Goal: Answer question/provide support

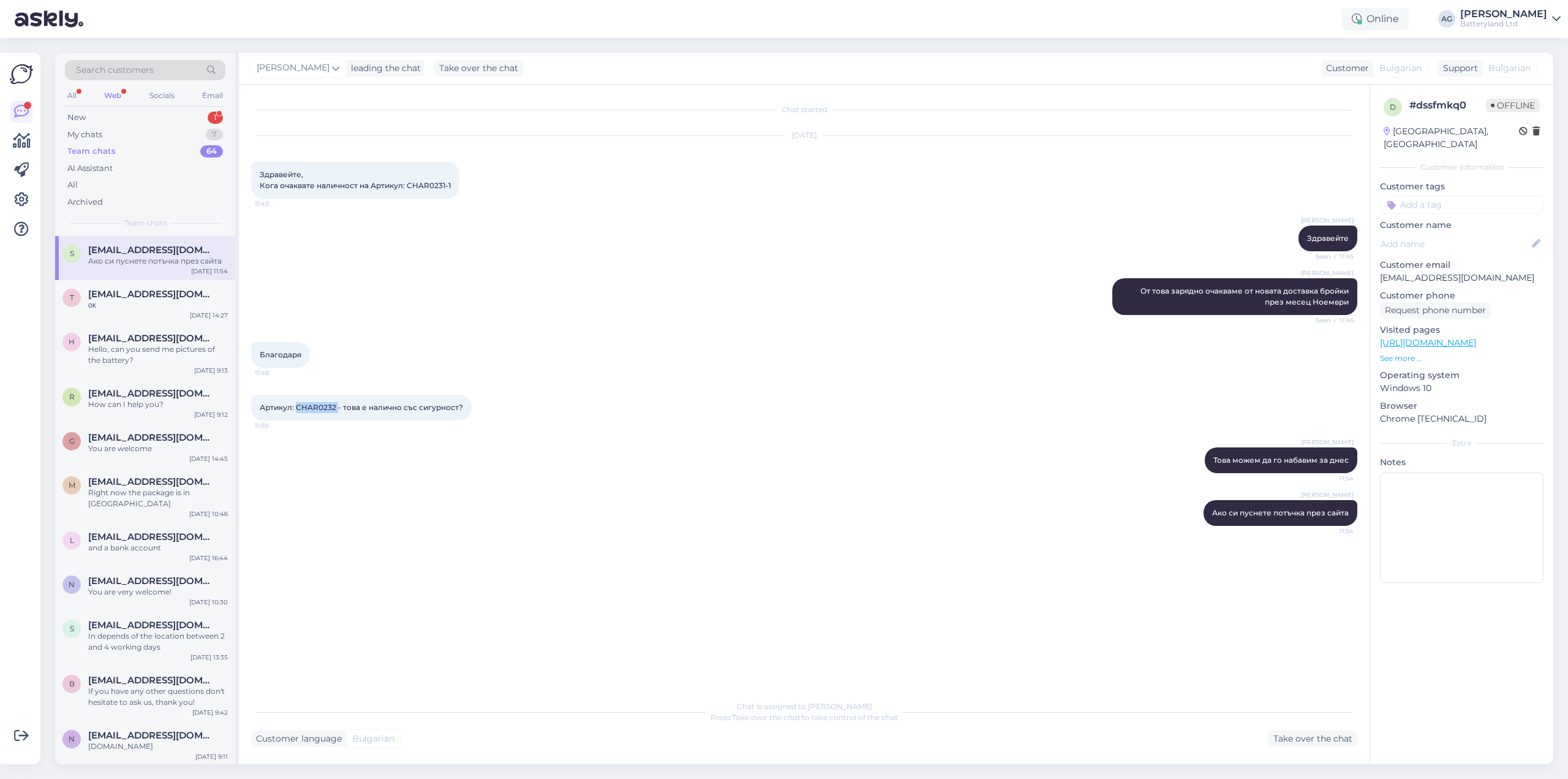
click at [110, 97] on div "Web" at bounding box center [112, 96] width 22 height 16
click at [89, 135] on div "My chats" at bounding box center [85, 134] width 35 height 12
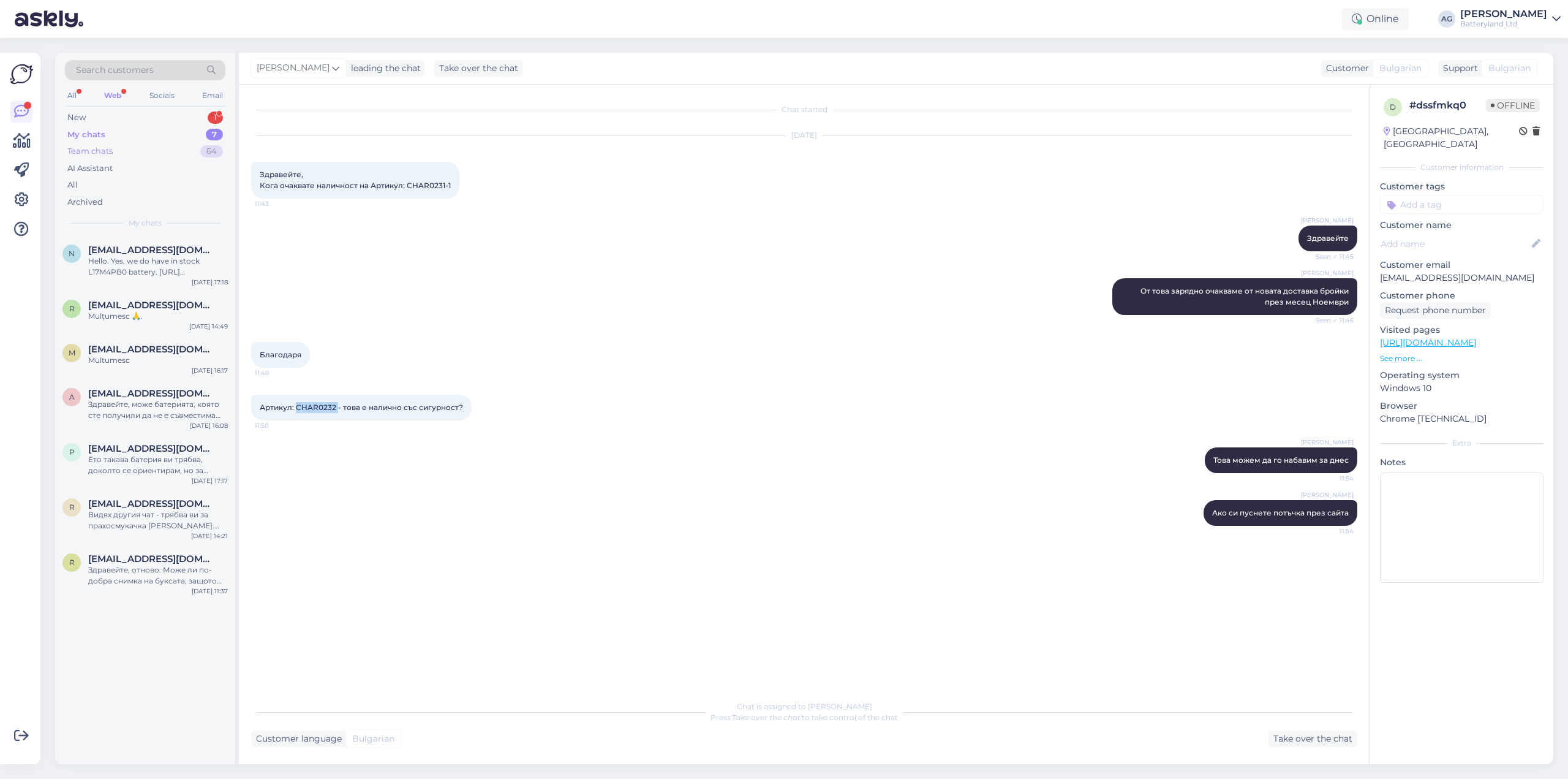
click at [89, 152] on div "Team chats" at bounding box center [90, 151] width 45 height 12
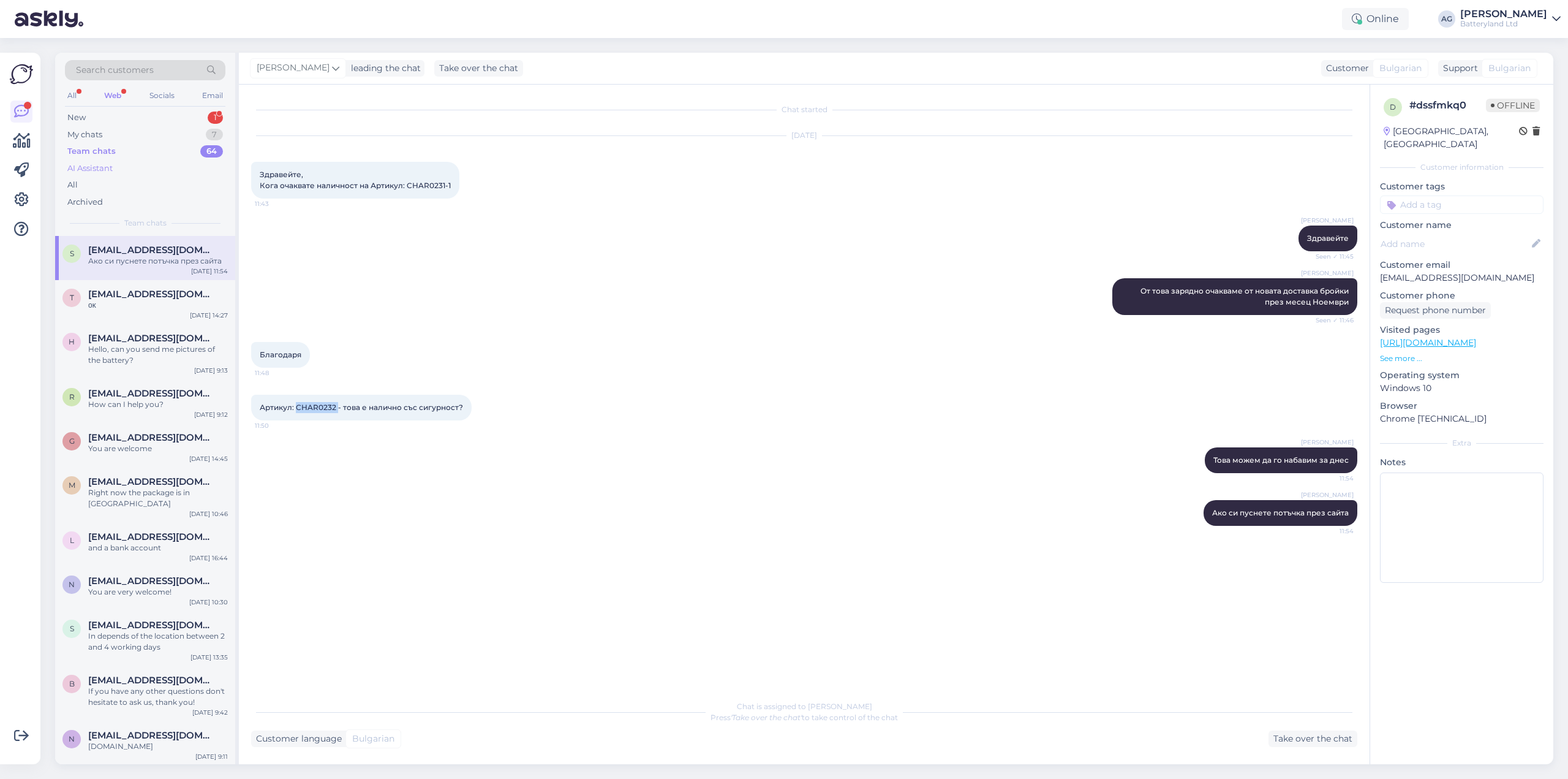
click at [89, 166] on div "AI Assistant" at bounding box center [90, 168] width 45 height 12
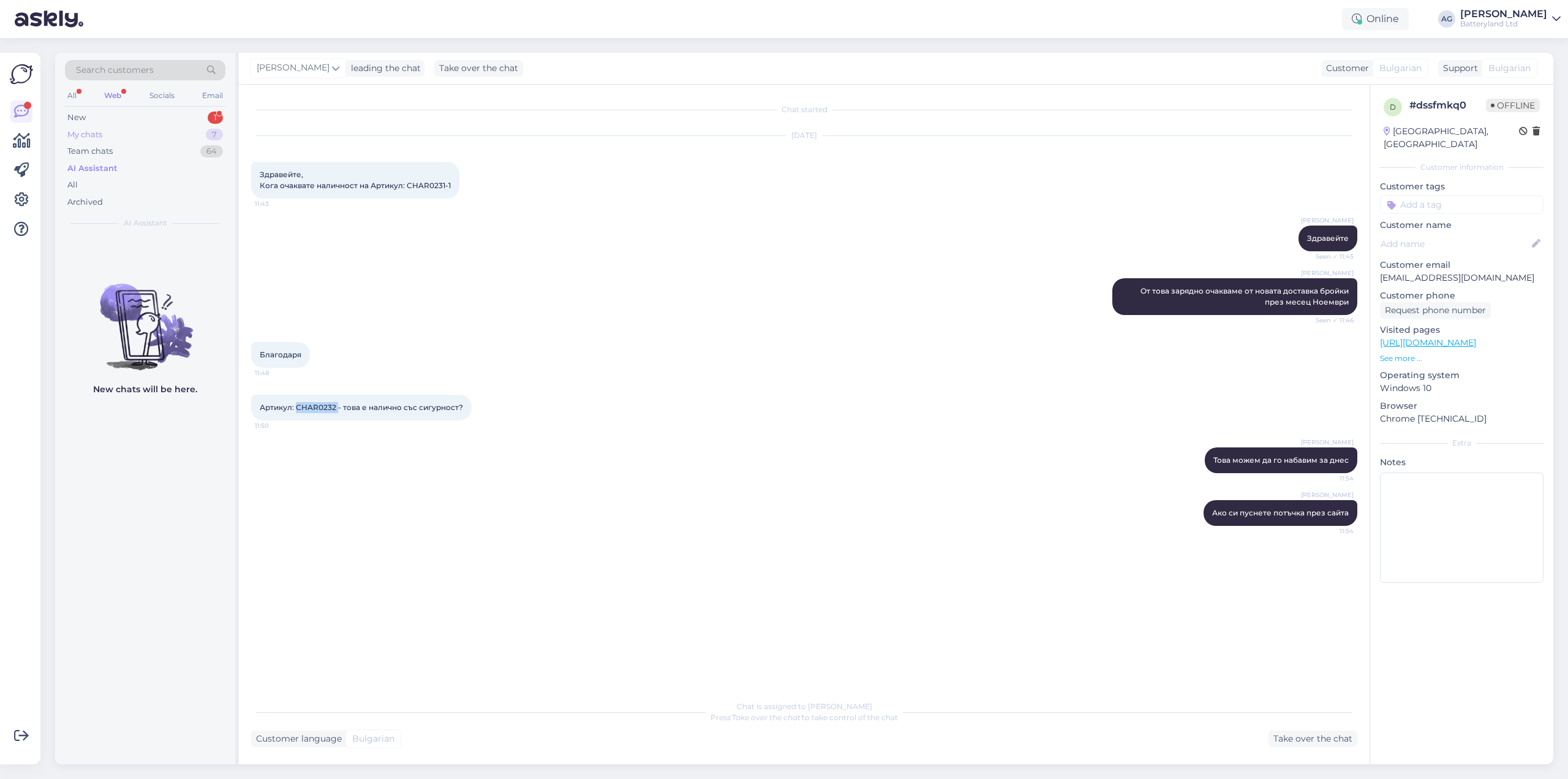
click at [79, 130] on div "My chats" at bounding box center [85, 134] width 35 height 12
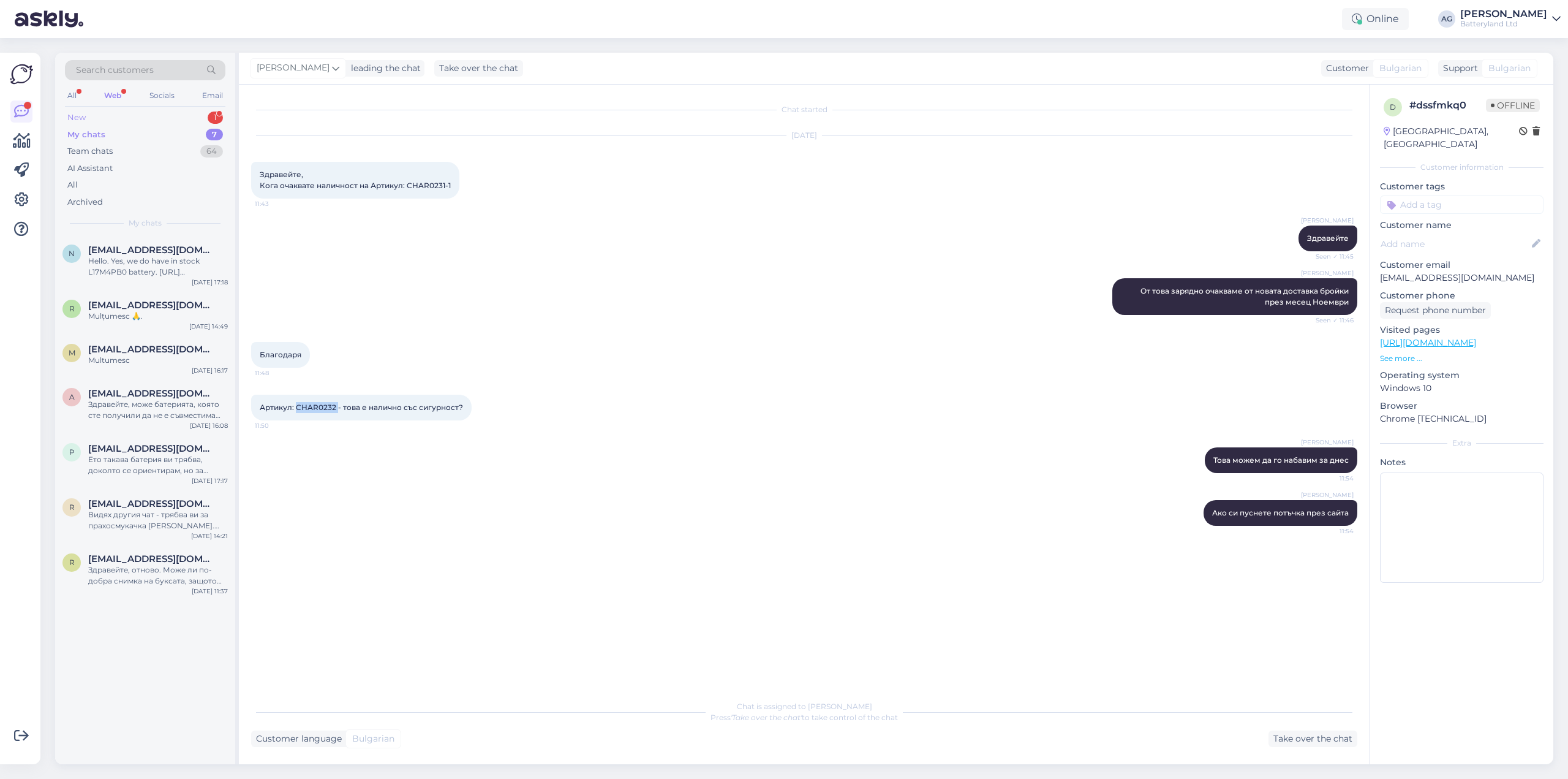
click at [78, 120] on div "New" at bounding box center [76, 118] width 18 height 12
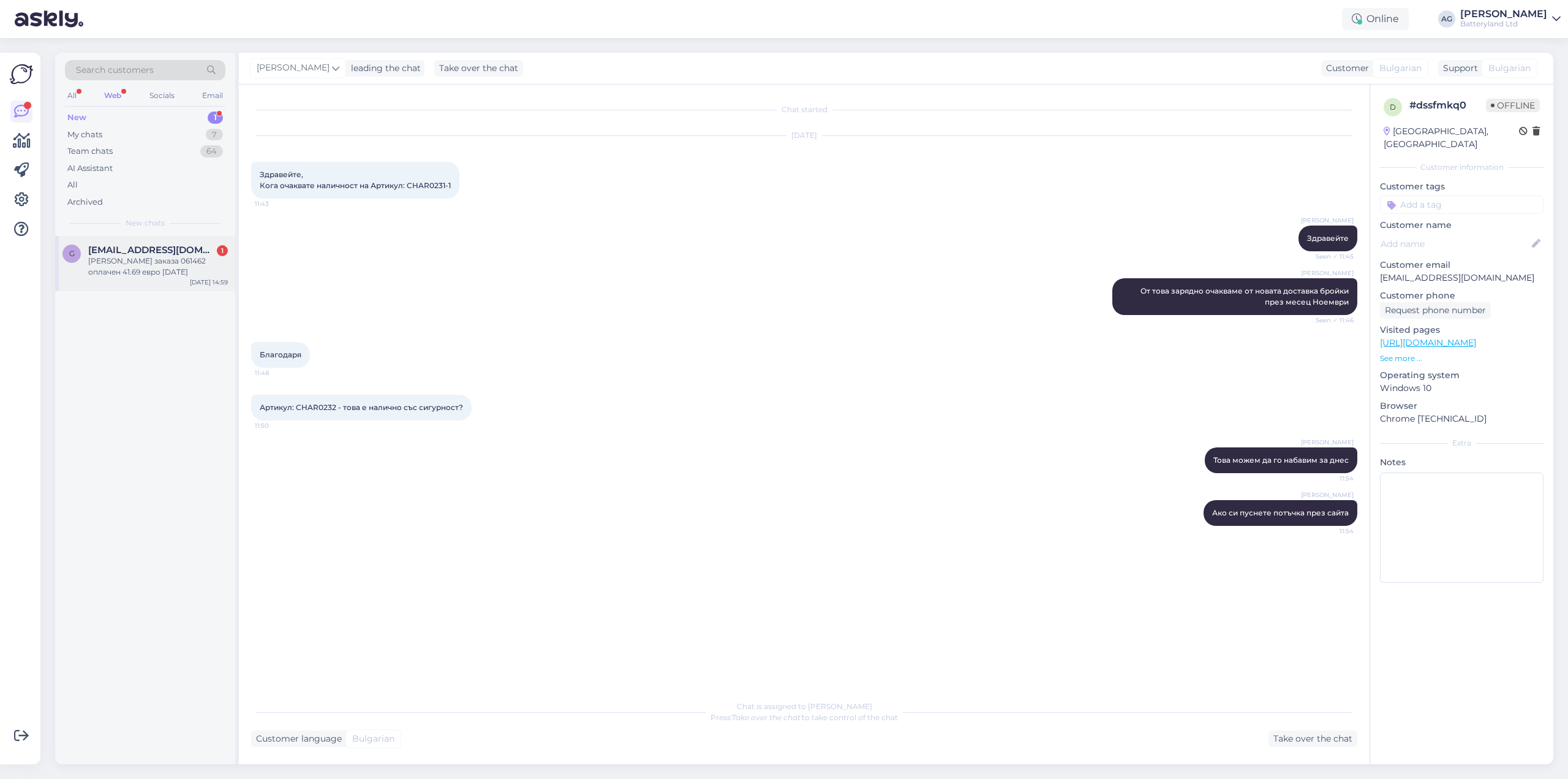
click at [138, 260] on div "[PERSON_NAME] заказа 061462 оплачен 41.69 евро [DATE]" at bounding box center [158, 266] width 140 height 22
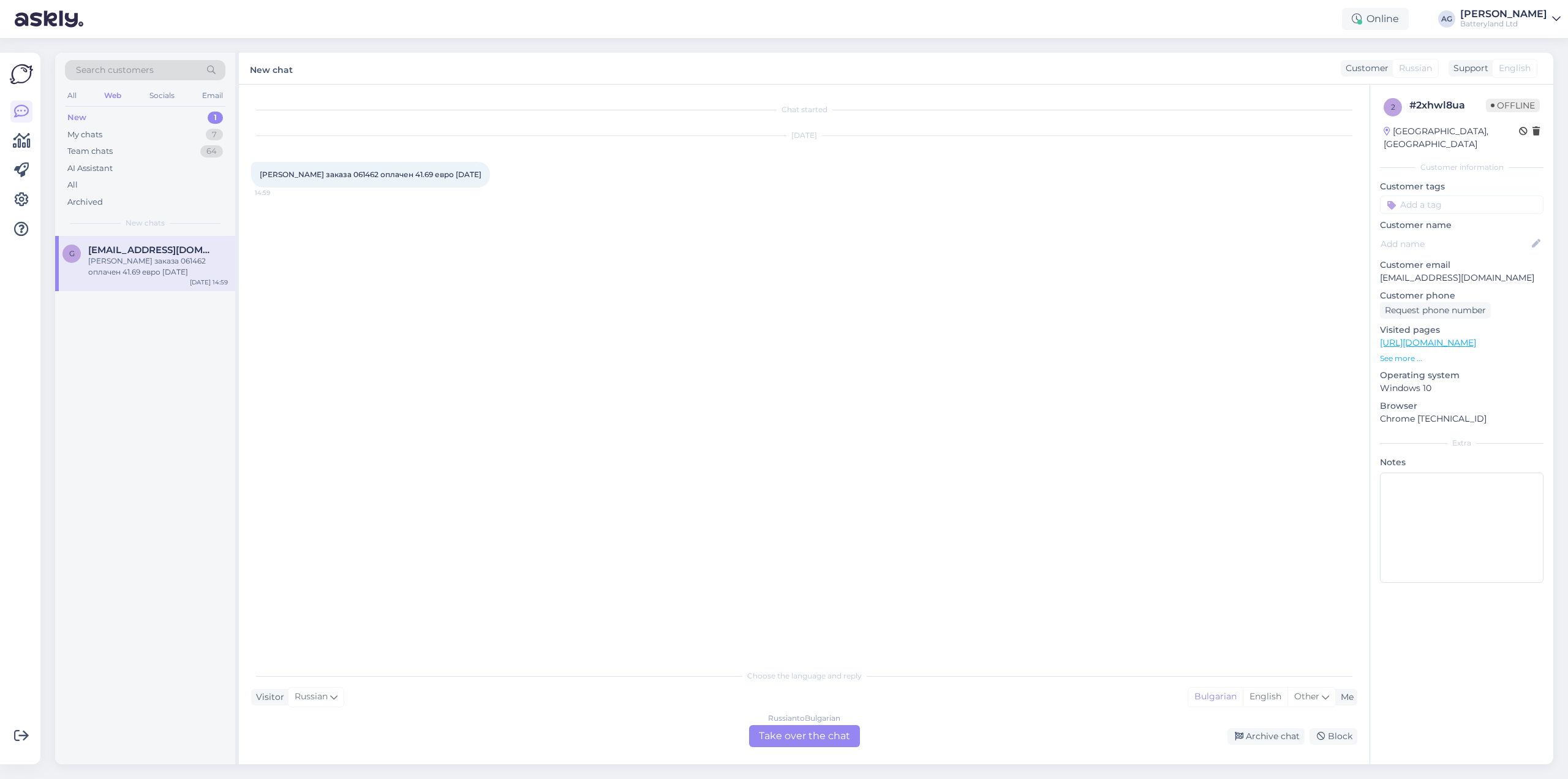
click at [804, 740] on div "Russian to Bulgarian Take over the chat" at bounding box center [804, 736] width 111 height 22
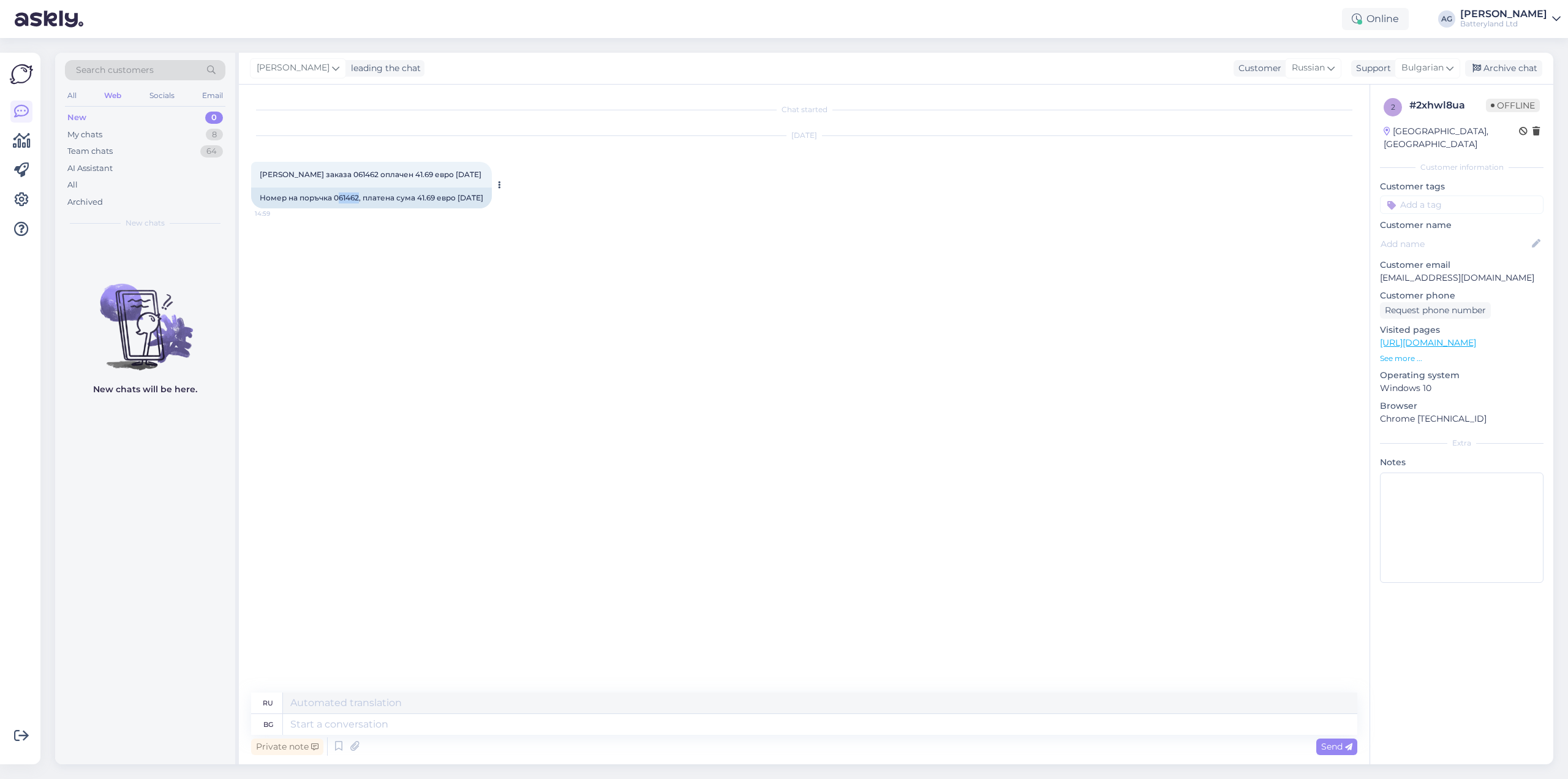
drag, startPoint x: 339, startPoint y: 197, endPoint x: 359, endPoint y: 195, distance: 20.1
click at [359, 195] on div "Номер на поръчка 061462, платена сума 41.69 евро [DATE]" at bounding box center [371, 198] width 241 height 21
copy div "61462"
click at [500, 723] on textarea at bounding box center [820, 724] width 1074 height 21
click at [386, 725] on textarea at bounding box center [820, 724] width 1074 height 21
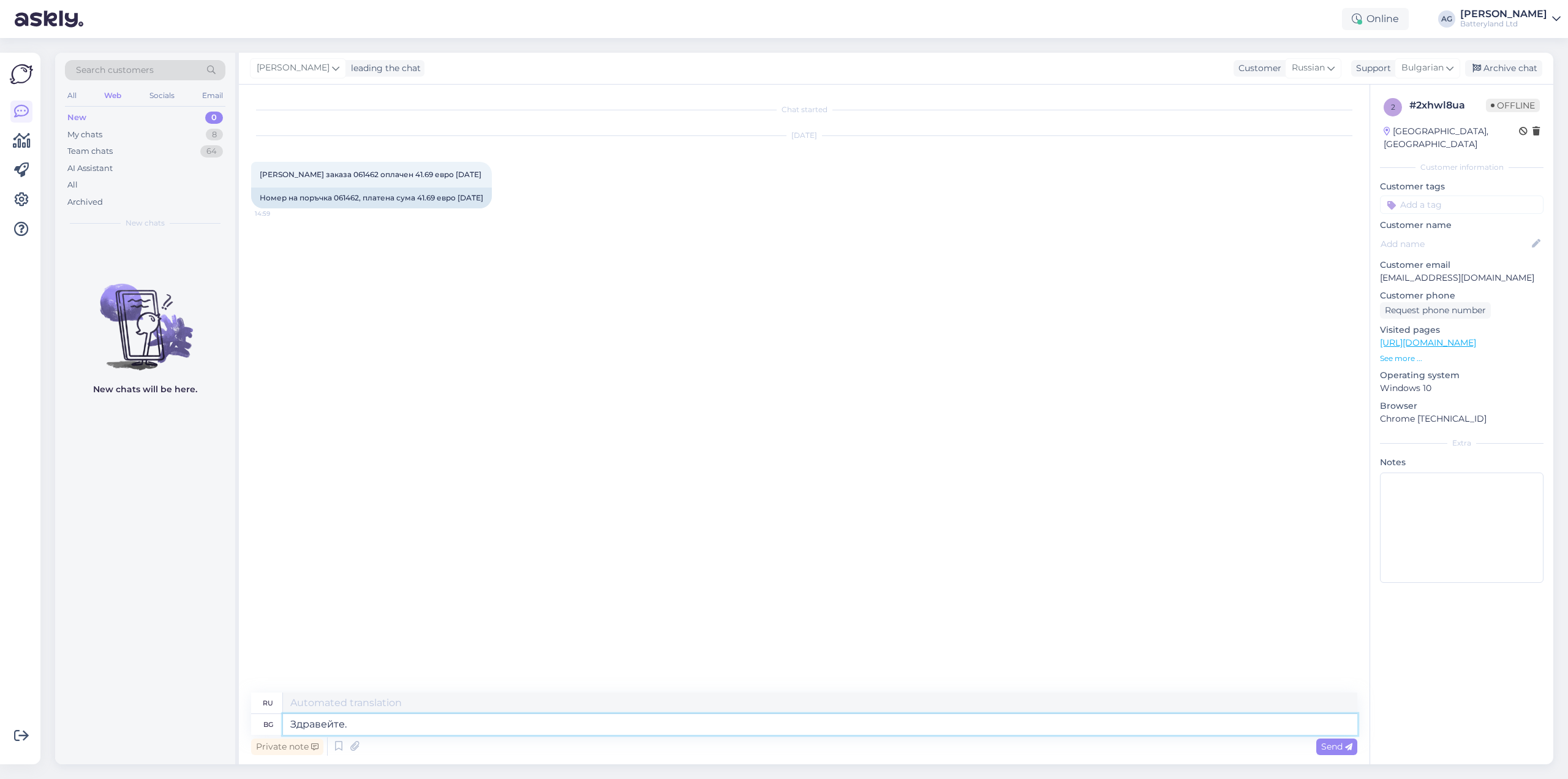
type textarea "Здравейте."
type textarea "Привет."
type textarea "Здравейте. Получихме пл"
type textarea "Здравствуйте. Мы получили."
type textarea "Здравейте. Получихме плащането в"
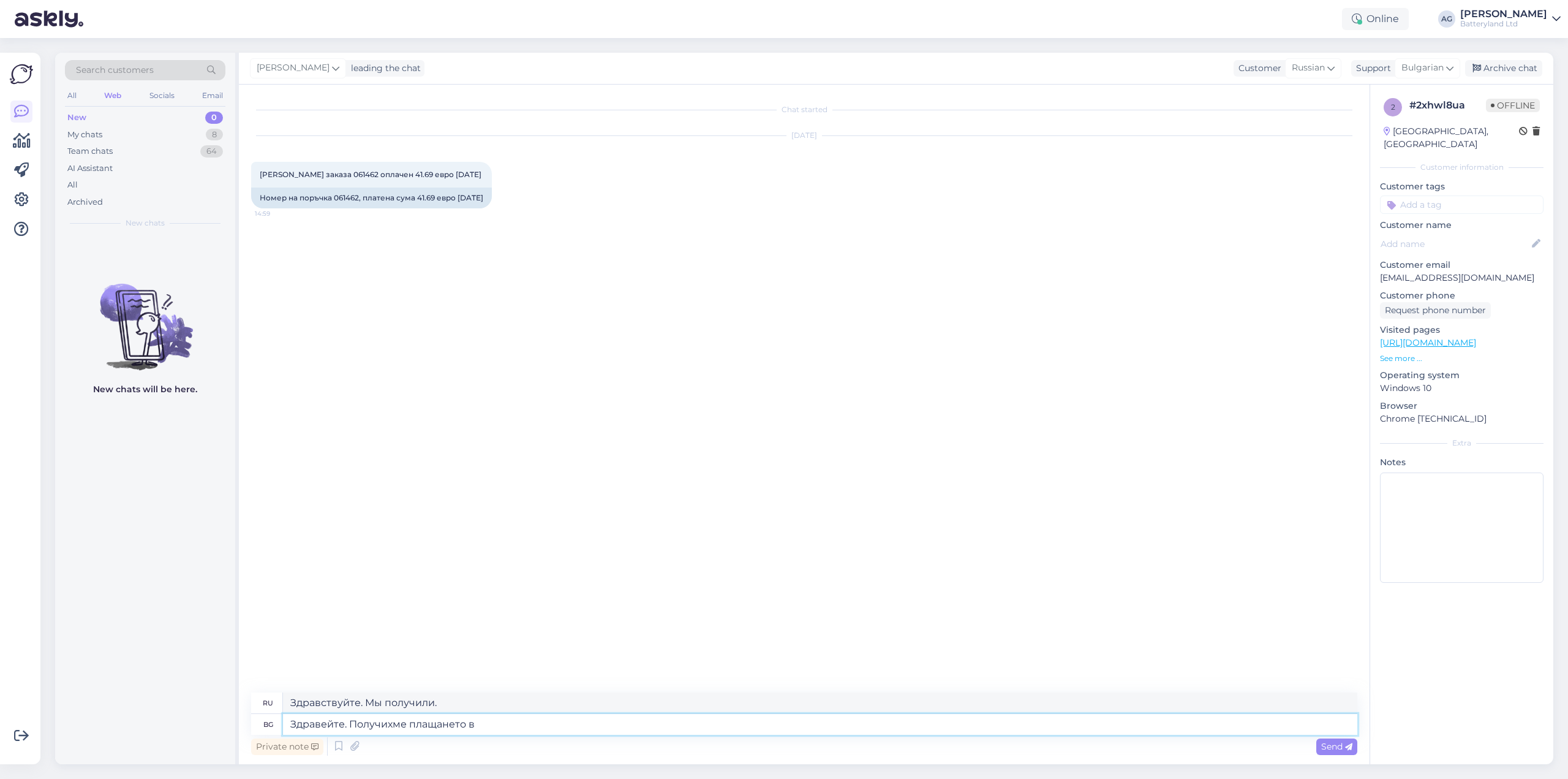
type textarea "Здравствуйте, мы получили оплату."
type textarea "Здравейте. Получихме плащането ви"
type textarea "Здравствуйте, мы получили ваш платеж."
type textarea "Здравейте. Получихме плащането ви вчера."
type textarea "Здравствуйте, мы получили ваш платеж вчера."
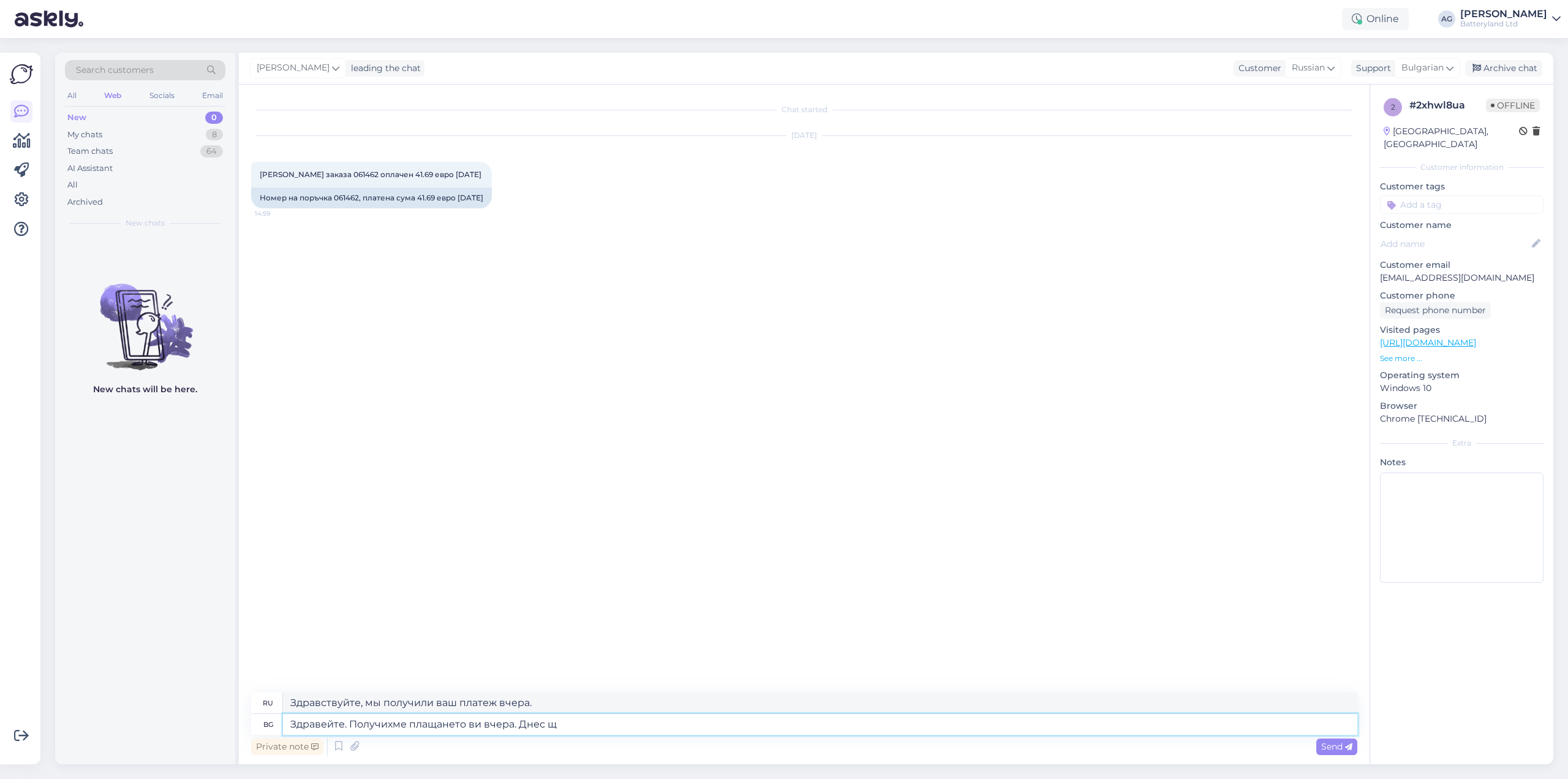
type textarea "Здравейте. Получихме плащането ви вчера. Днес ще"
type textarea "Здравствуйте. Мы получили ваш платёж вчера. Сегодня."
type textarea "Здравейте. Получихме плащането ви вчера. Днес ще изр"
type textarea "Здравствуйте. Мы получили ваш платёж вчера. Сегодня мы..."
type textarea "Здравейте. Получихме плащането ви вчера. Днес ще изрпати"
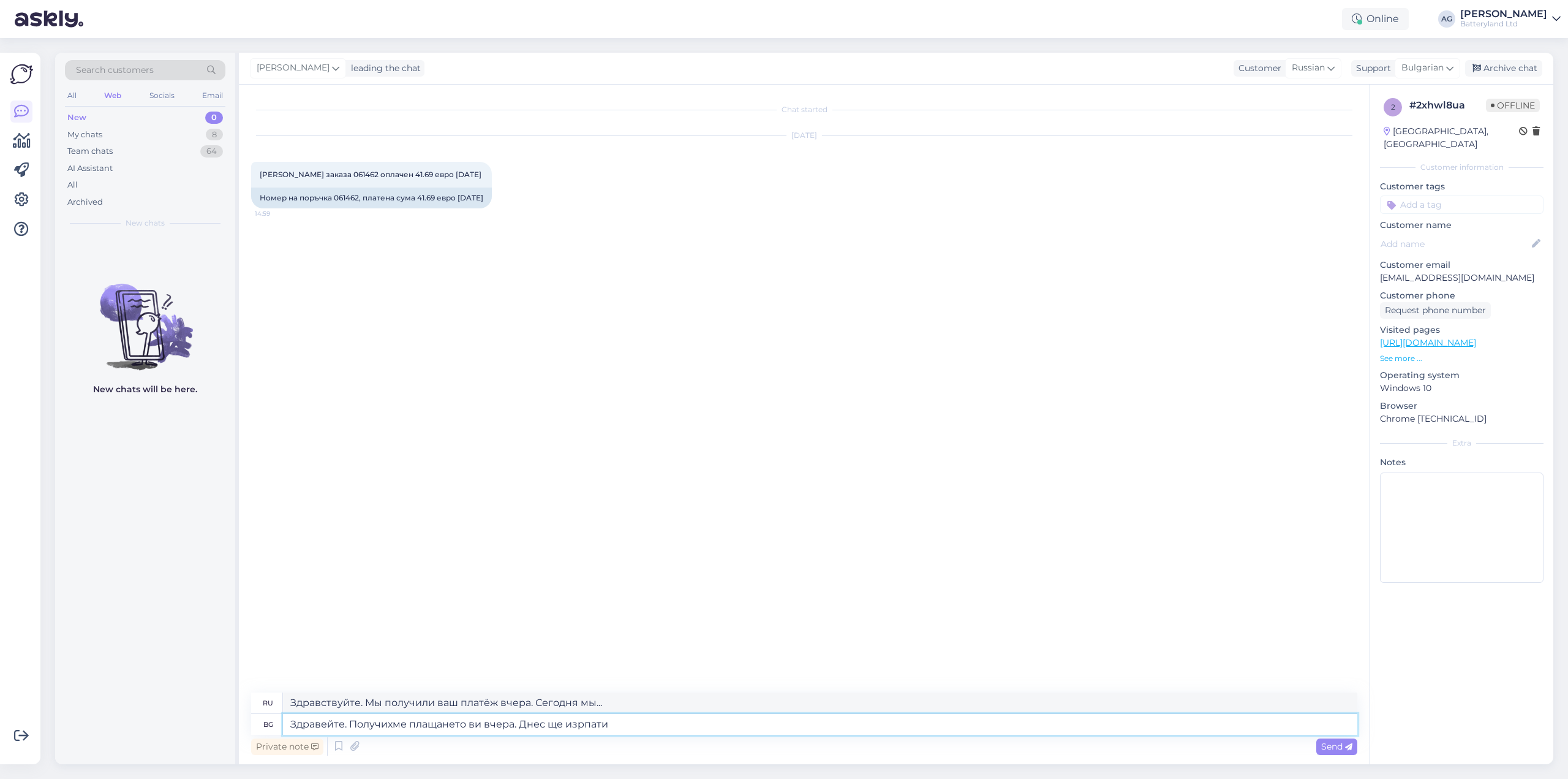
type textarea "Здравствуйте. Мы получили ваш платёж вчера. Отправим его сегодня."
type textarea "Здравейте. Получихме плащането ви вчера. Днес ще изпратим"
type textarea "Здравствуйте. Мы получили ваш платёж вчера. Отправим сегодня."
type textarea "Здравейте. Получихме плащането ви вчера. Днес ще изпратим батерията"
type textarea "Здравствуйте. Мы получили ваш платёж вчера. Аккумулятор отправим сегодня."
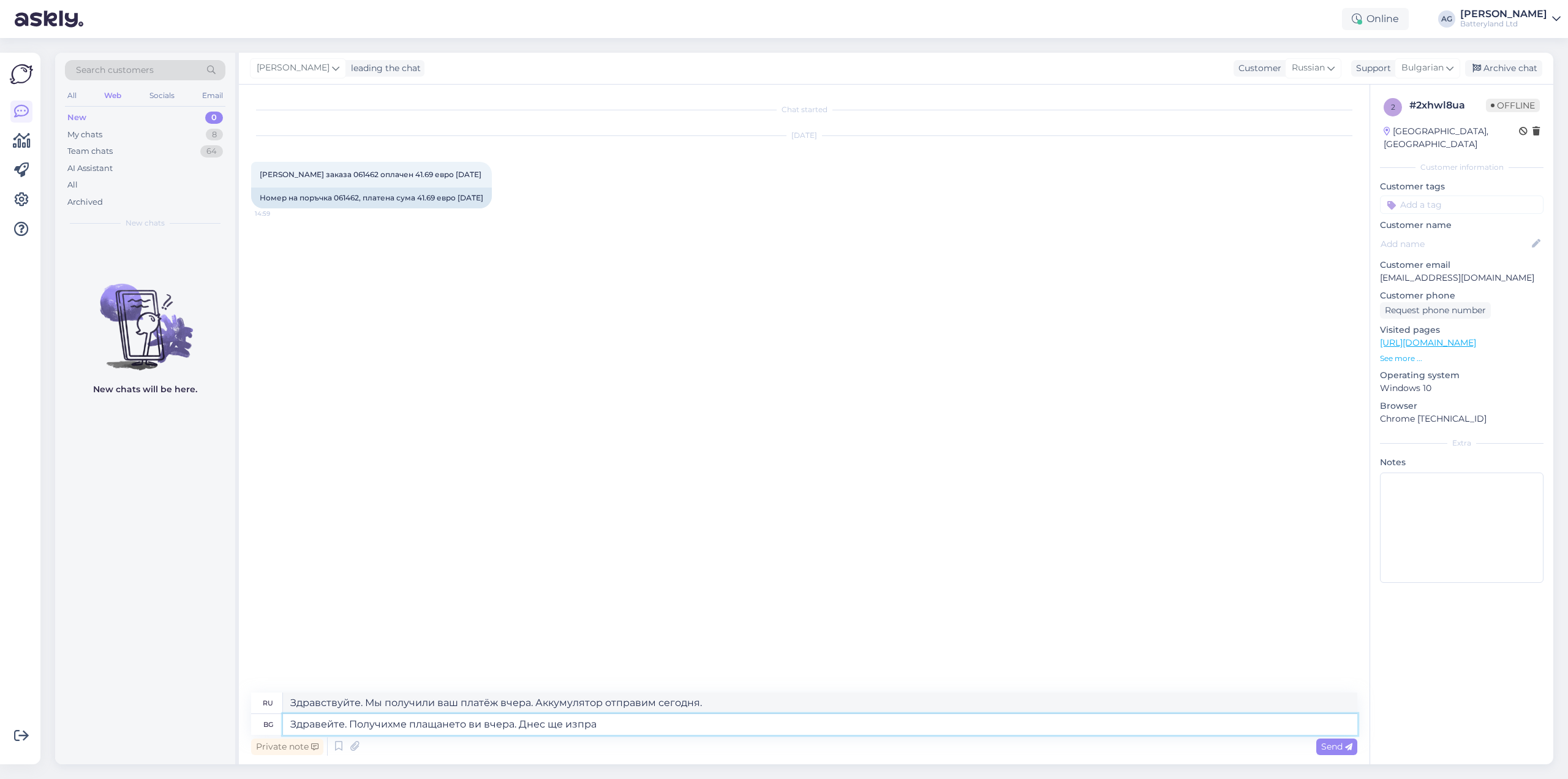
type textarea "Здравейте. Получихме плащането ви вчера. Днес ще изпр"
type textarea "Здравствуйте. Мы получили ваш платёж вчера. Отправим сегодня."
type textarea "Здравейте. Получихме плащането ви вчера. Днес ще п"
type textarea "Здравствуйте. Мы получили ваш платёж вчера. Сегодня мы..."
type textarea "Здравейте. Получихме плащането ви вчера. Днес ще предадем ваш"
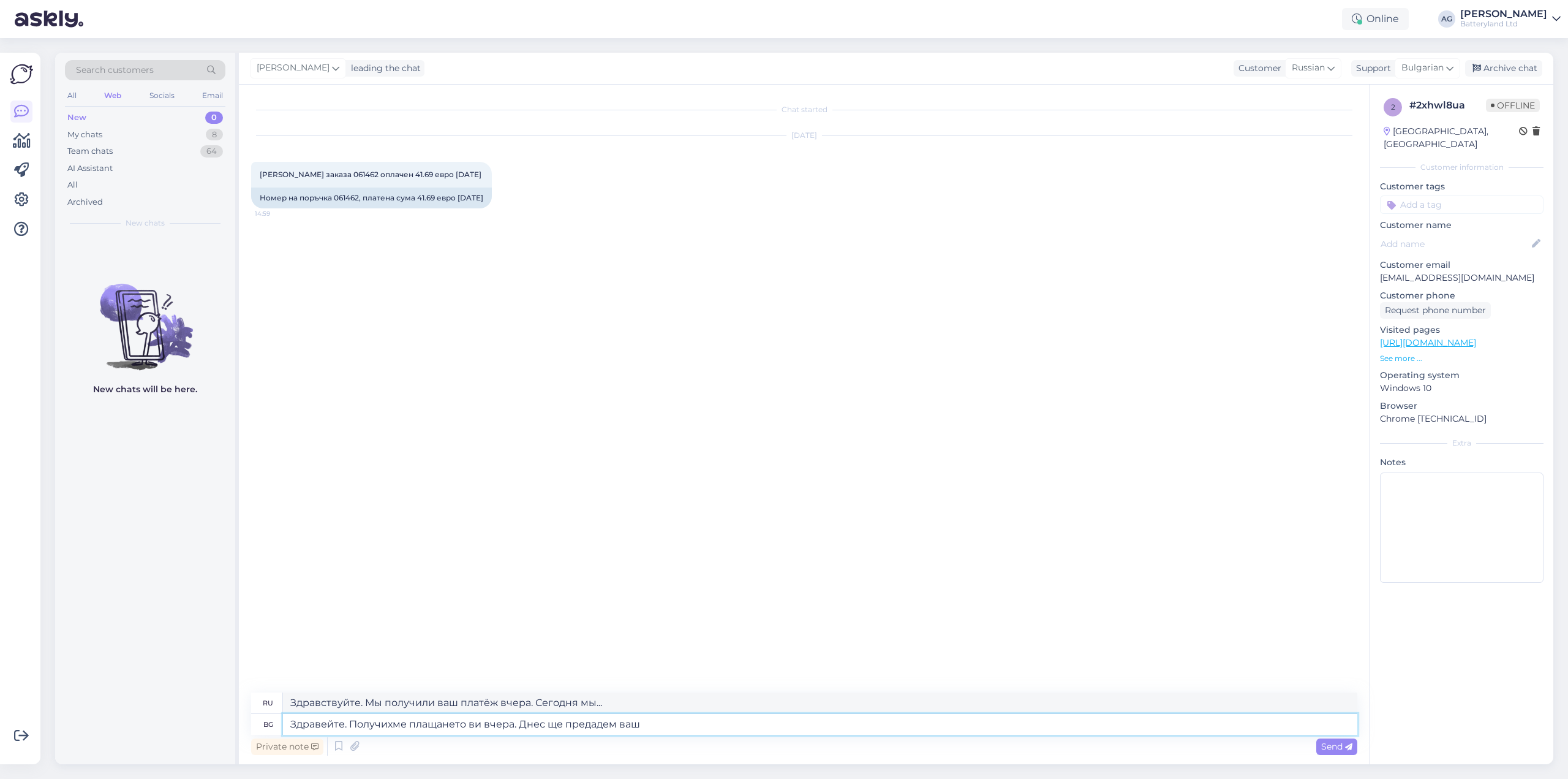
type textarea "Здравствуйте. Мы получили ваш платёж вчера. Доставим сегодня."
type textarea "Здравейте. Получихме плащането ви вчера. Днес ще предадем вашата пра"
type textarea "Здравствуйте! Мы получили ваш платёж вчера. Сегодня мы доставим вам."
type textarea "Здравейте. Получихме плащането ви вчера. Днес ще предадем вашата пратка на"
type textarea "Здравствуйте! Мы получили ваш платёж вчера. Мы доставим ваш заказ сегодня."
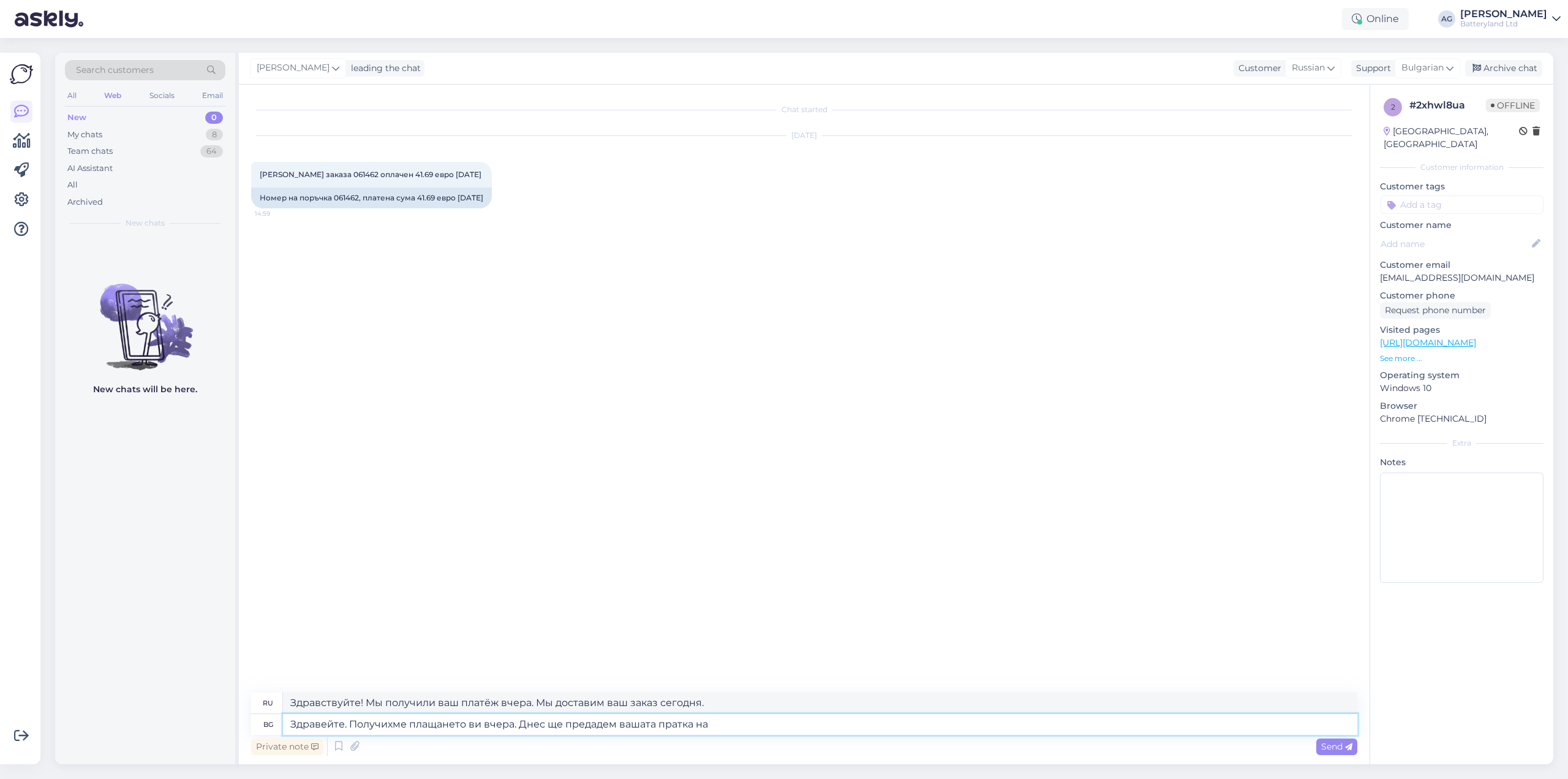
type textarea "Здравейте. Получихме плащането ви вчера. Днес ще предадем вашата пратка на к"
type textarea "Здравствуйте! Мы получили ваш платёж вчера. Сегодня мы доставим ваш заказ."
type textarea "Здравейте. Получихме плащането ви вчера. Днес ще предадем вашата пратка на кури…"
type textarea "Здравствуйте! Мы получили ваш платёж вчера. Сегодня передадим вашу посылку курь…"
type textarea "Здравейте. Получихме плащането ви вчера. Днес ще предадем вашата пратка на кури…"
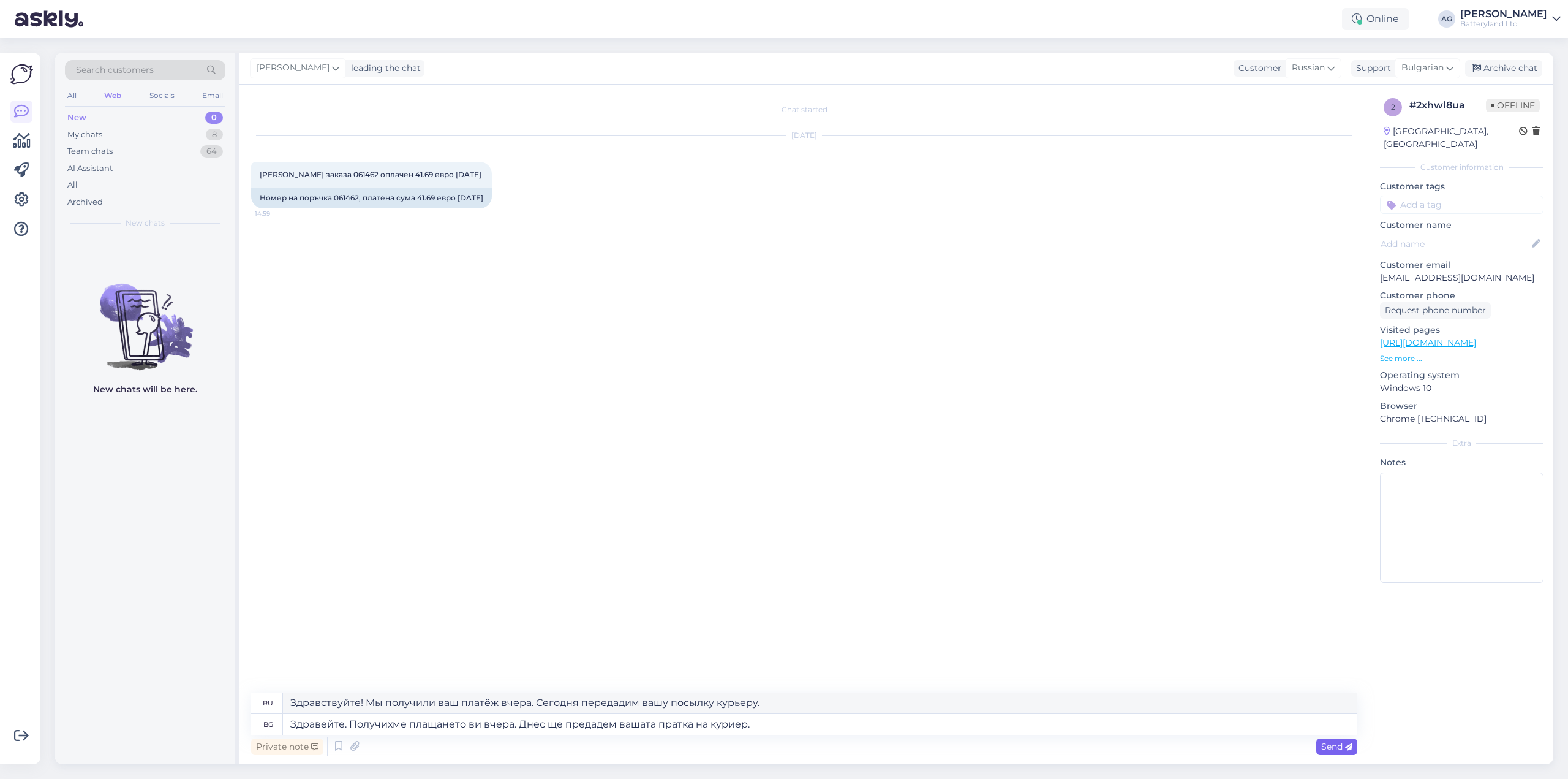
click at [1333, 745] on span "Send" at bounding box center [1337, 746] width 31 height 11
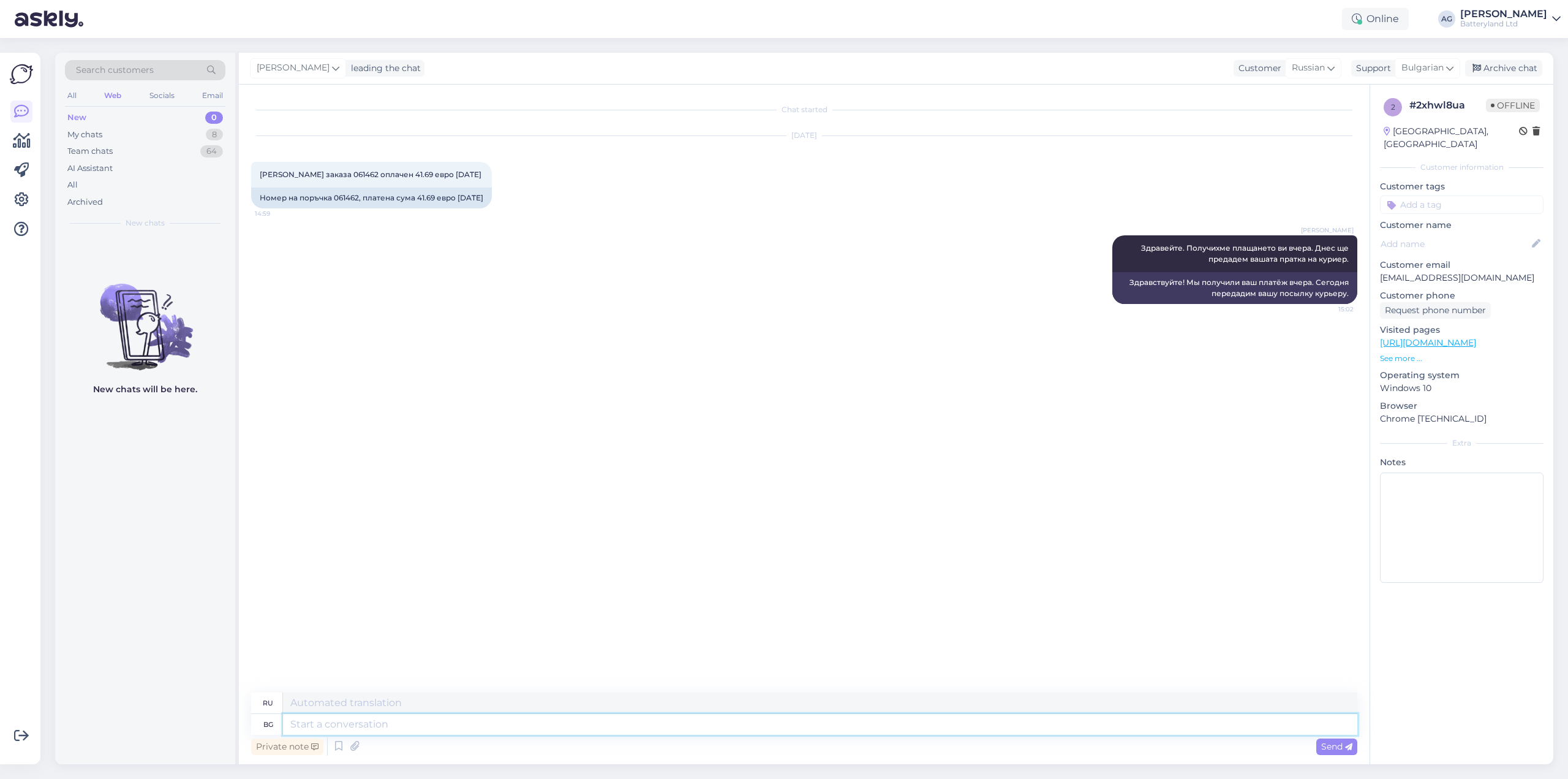
click at [439, 721] on textarea at bounding box center [820, 724] width 1074 height 21
type textarea "Това е"
type textarea "Этот"
type textarea "Това е ном"
type textarea "Это"
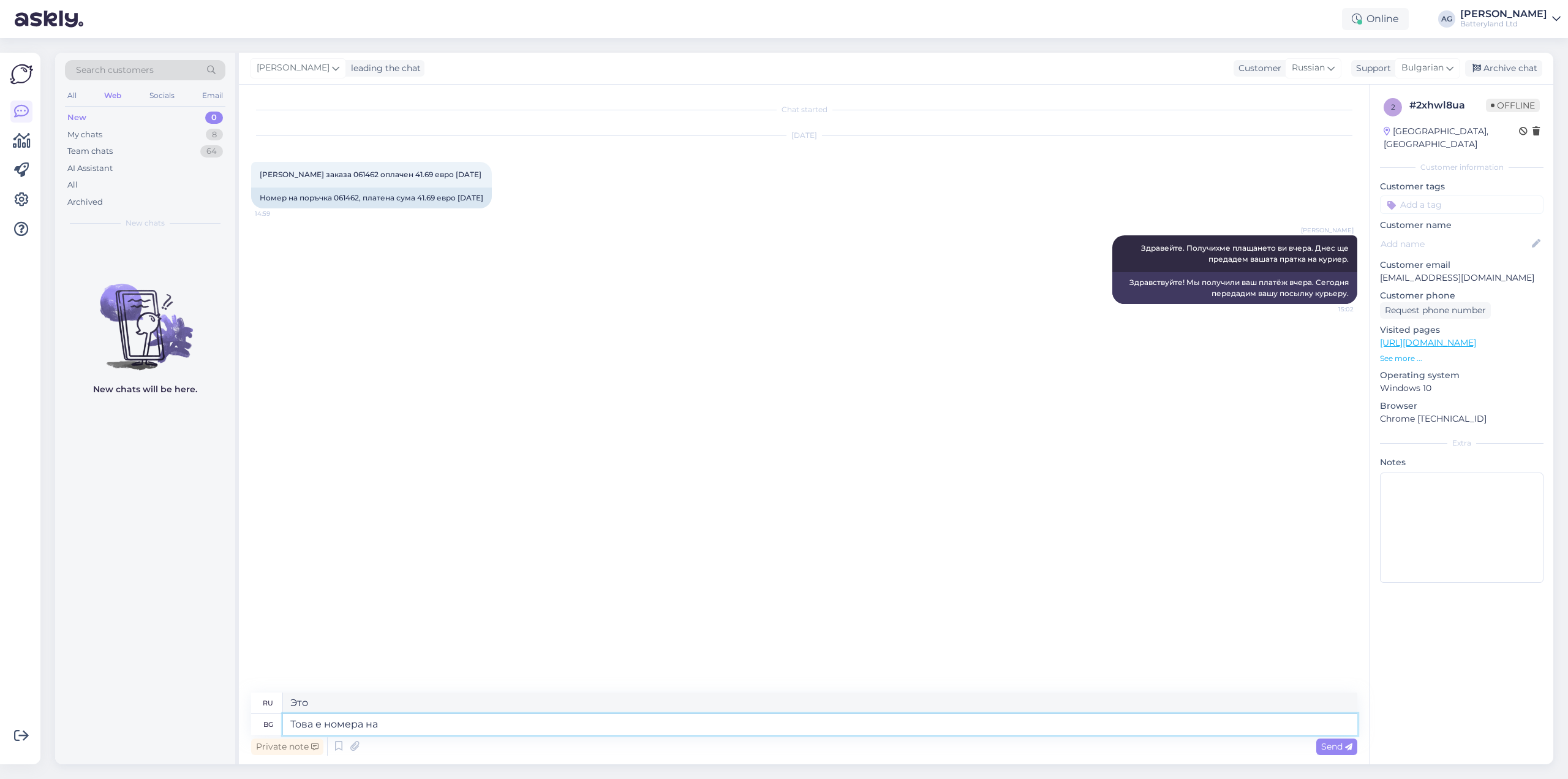
type textarea "Това е номера на"
type textarea "Это число"
type textarea "Това е номера на вашата т"
type textarea "Это ваш номер."
type textarea "Това е номера на вашата товарителница. мо"
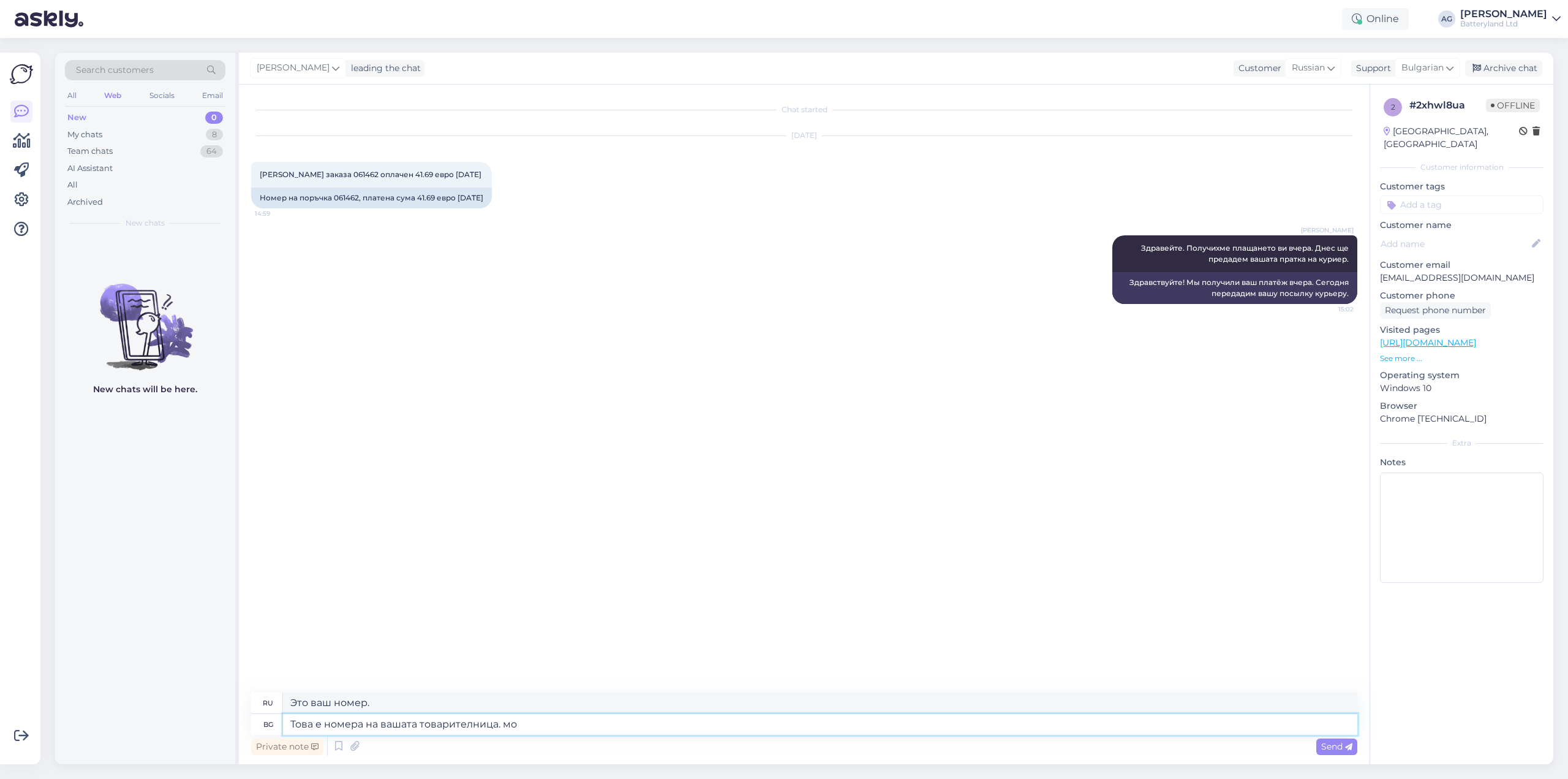
type textarea "Это номер вашей транспортной накладной."
type textarea "Това е номера на вашата товарителница. можете да"
type textarea "Это номер вашей накладной. Вы можете"
type textarea "Това е номера на вашата товарителница. М"
type textarea "Это номер вашей транспортной накладной."
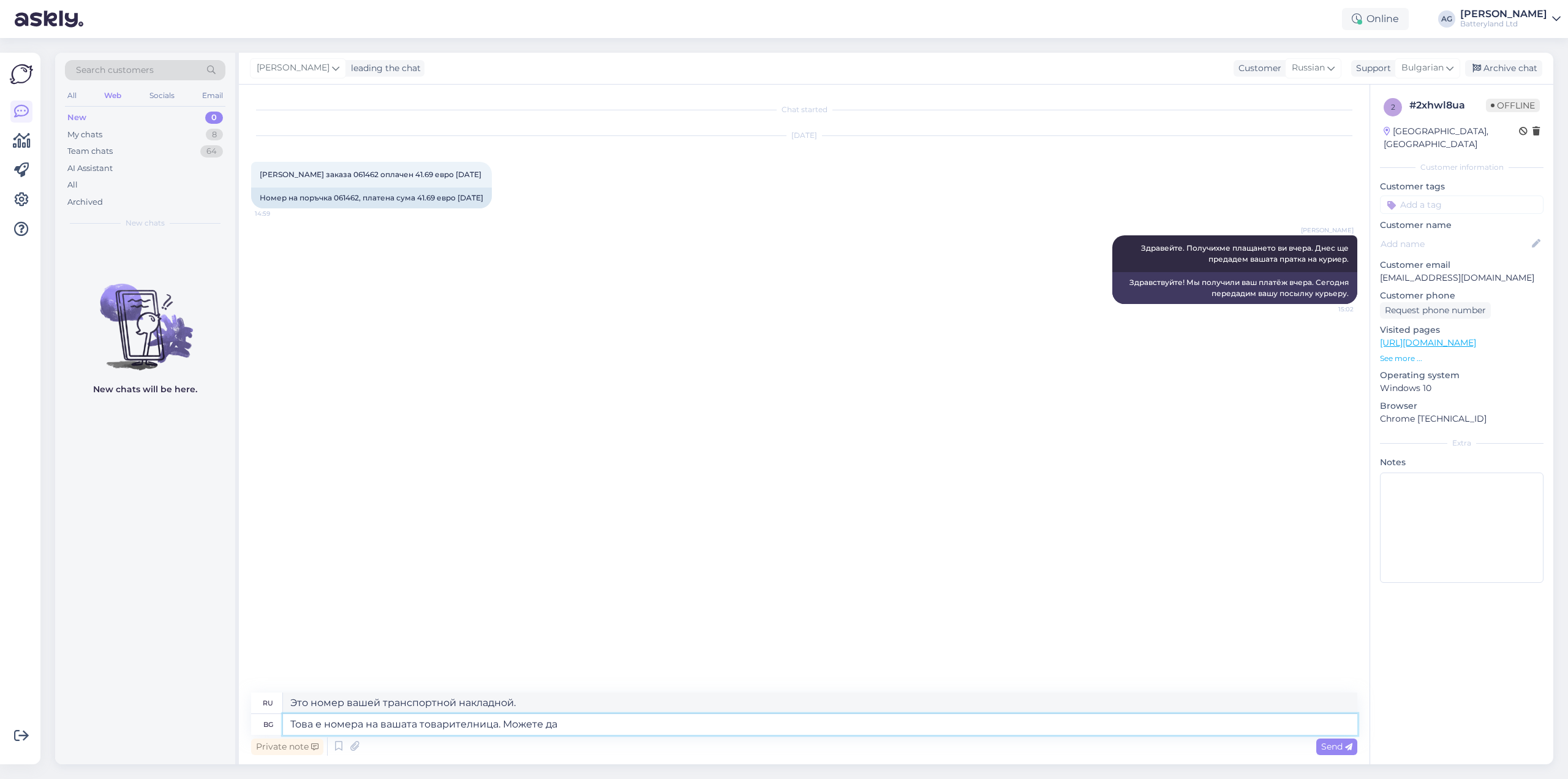
type textarea "Това е номера на вашата товарителница. Можете да п"
type textarea "Это номер вашей накладной. Вы можете"
type textarea "Това е номера на вашата товарителница. Можете да проследите"
type textarea "Это номер вашей накладной. Вы можете его отслеживать."
type textarea "Това е номера на вашата товарителница. Можете да проследите пратката си"
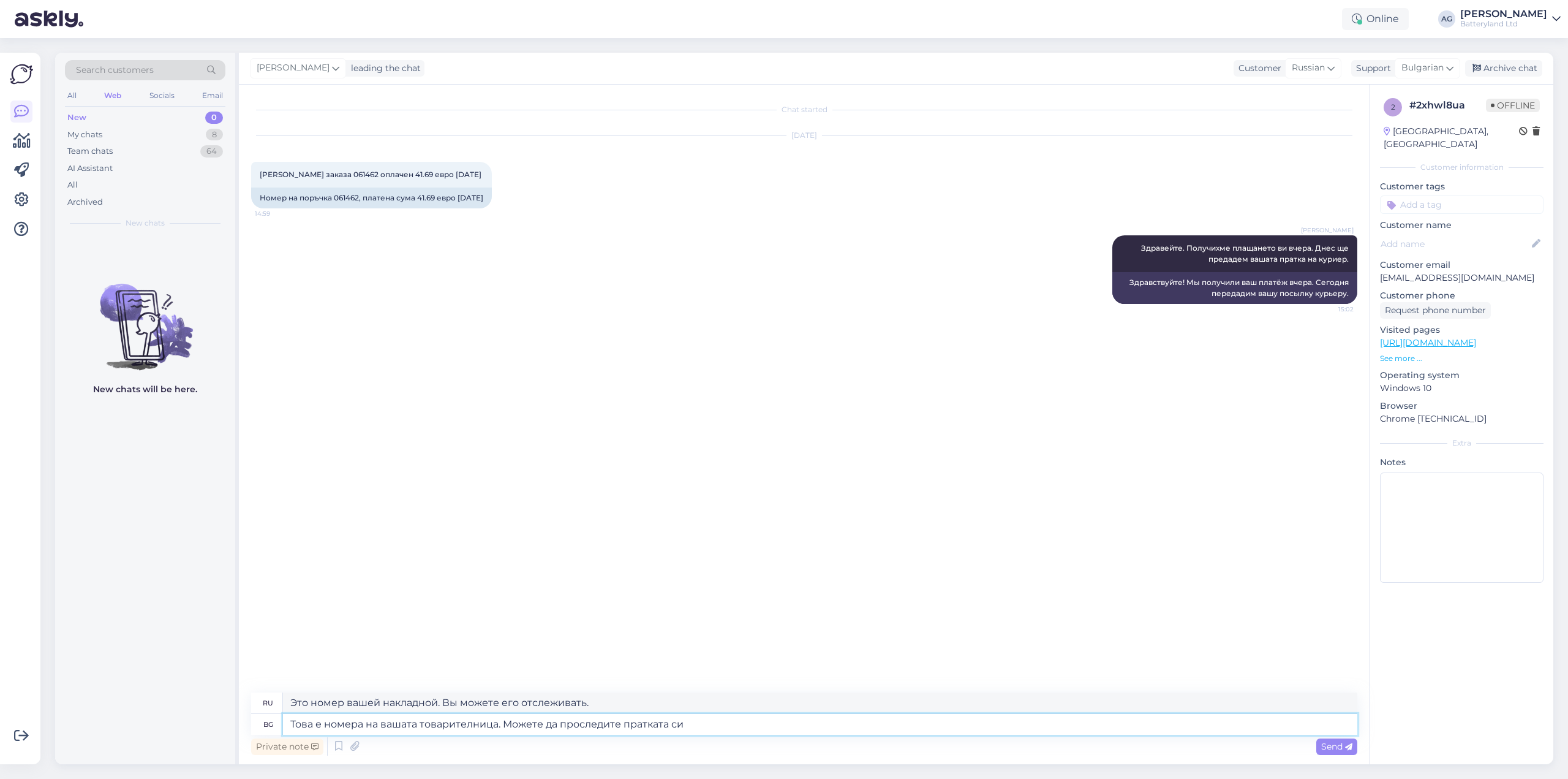
type textarea "Это номер вашей накладной. Вы можете отслеживать посылку."
type textarea "Това е номера на вашата товарителница. Можете да проследите пратката си туК"
type textarea "Это номер вашей накладной. Вы можете отслеживать свой груз."
type textarea "Това е номера на вашата товарителница. Можете да проследите пратката си туК:"
type textarea "Это номер вашей накладной. Вы можете отслеживать свой груз здесь:"
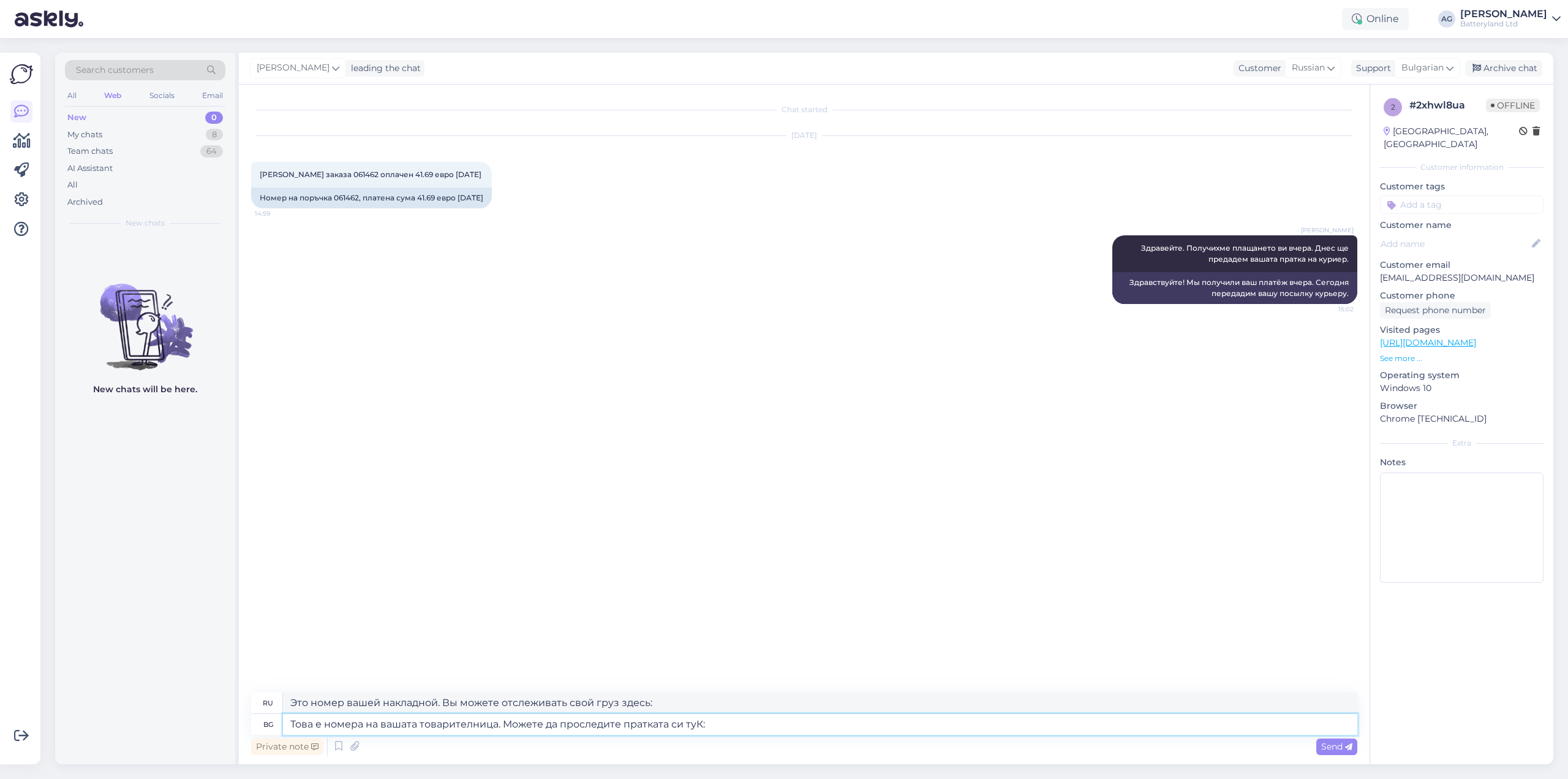
click at [496, 723] on textarea "Това е номера на вашата товарителница. Можете да проследите пратката си туК:" at bounding box center [820, 724] width 1074 height 21
paste textarea "V25956E4898700"
type textarea "Това е номера на вашата товарителница V25956E4898700 . Можете да проследите пра…"
type textarea "Номер вашей накладной: V25956E4898700. Вы можете отслеживать свой груз здесь:"
click at [784, 724] on textarea "Това е номера на вашата товарителница V25956E4898700 . Можете да проследите пра…" at bounding box center [820, 724] width 1074 height 21
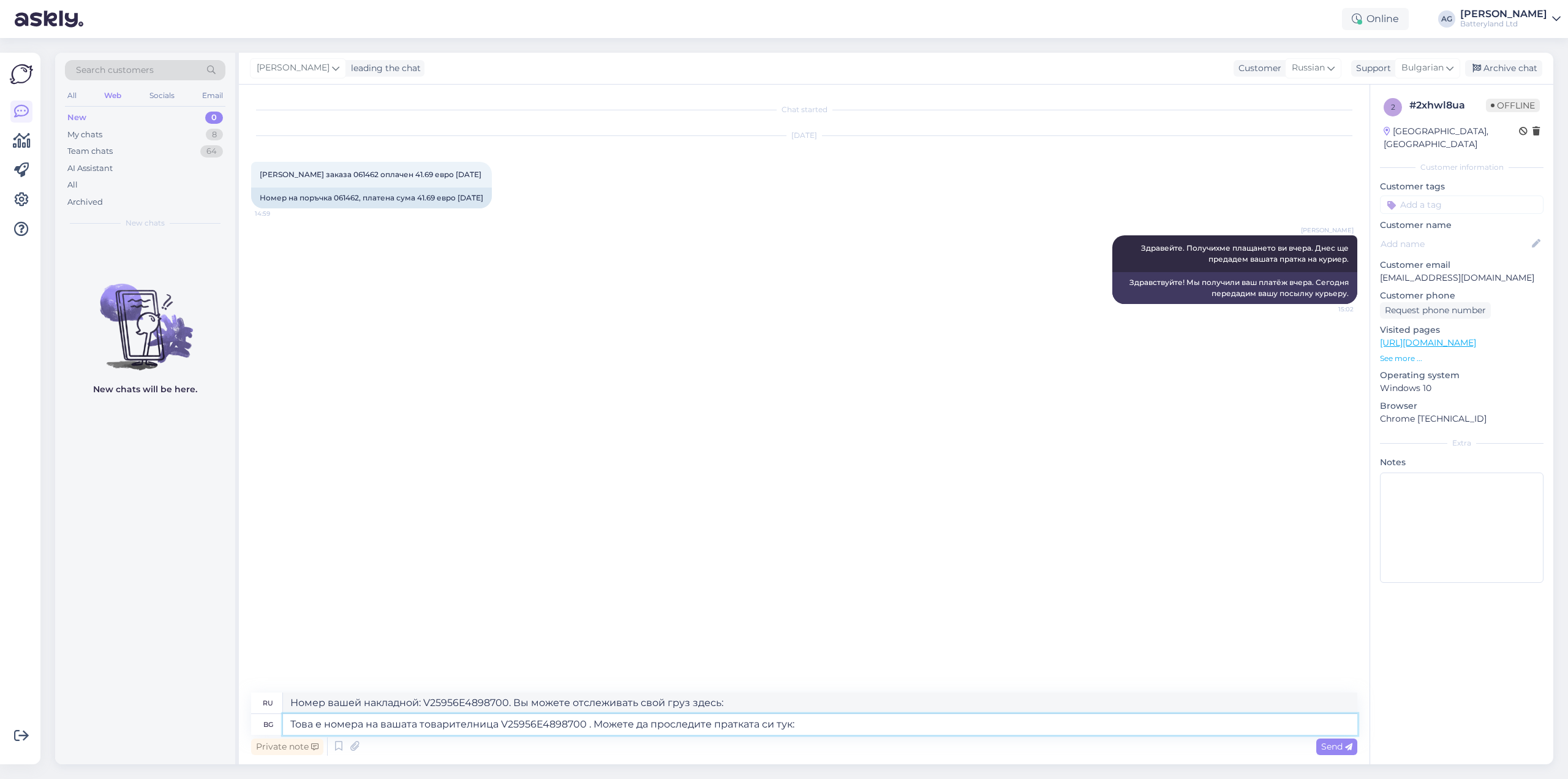
paste textarea "[URL][DOMAIN_NAME]"
type textarea "Това е номера на вашата товарителница V25956E4898700 . Можете да проследите пра…"
type textarea "Номер вашей накладной: V25956E4898700. Вы можете отслеживать свой груз здесь: […"
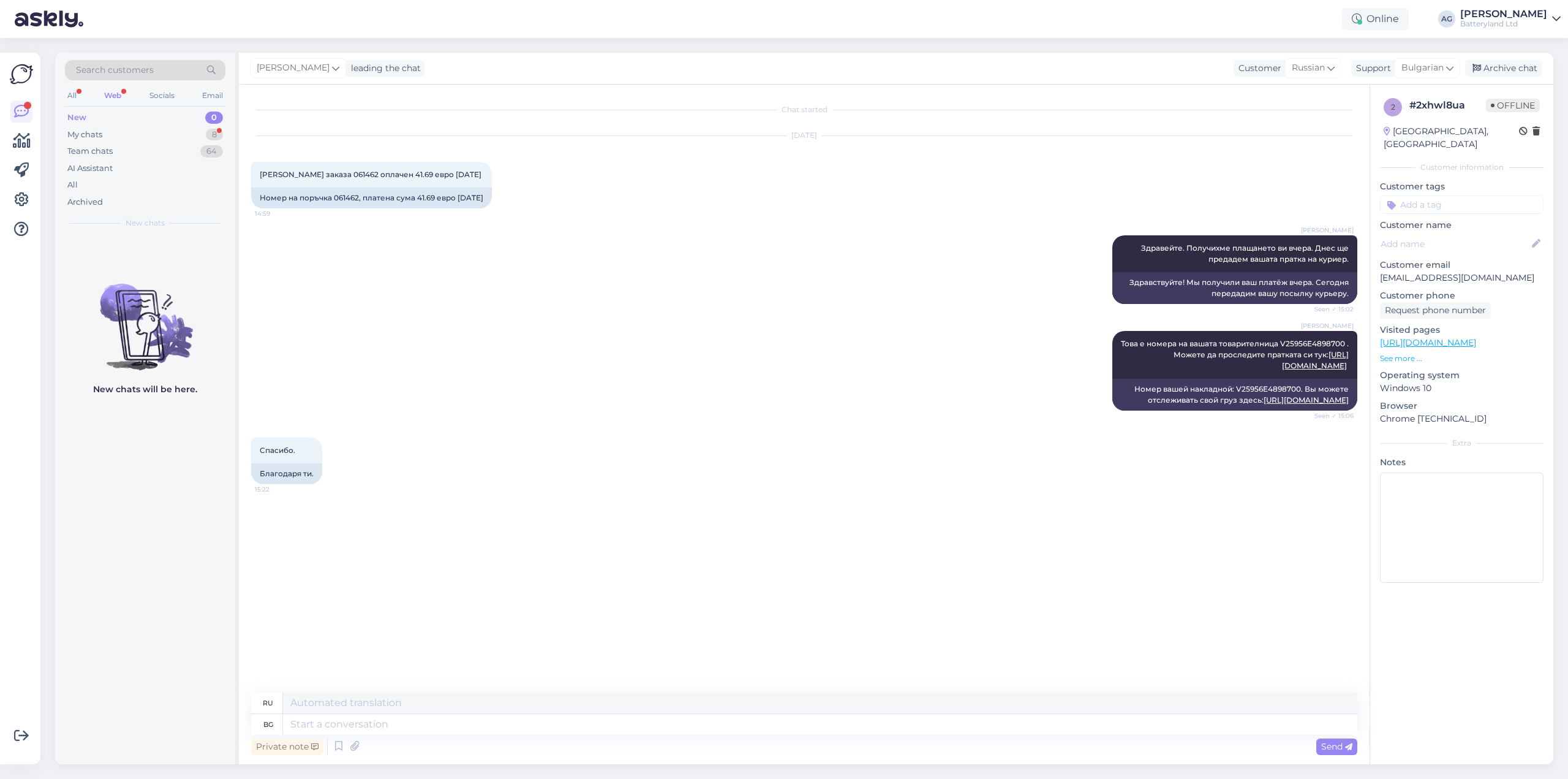
click at [107, 122] on div "New 0" at bounding box center [145, 118] width 160 height 17
click at [99, 131] on div "My chats" at bounding box center [85, 134] width 35 height 12
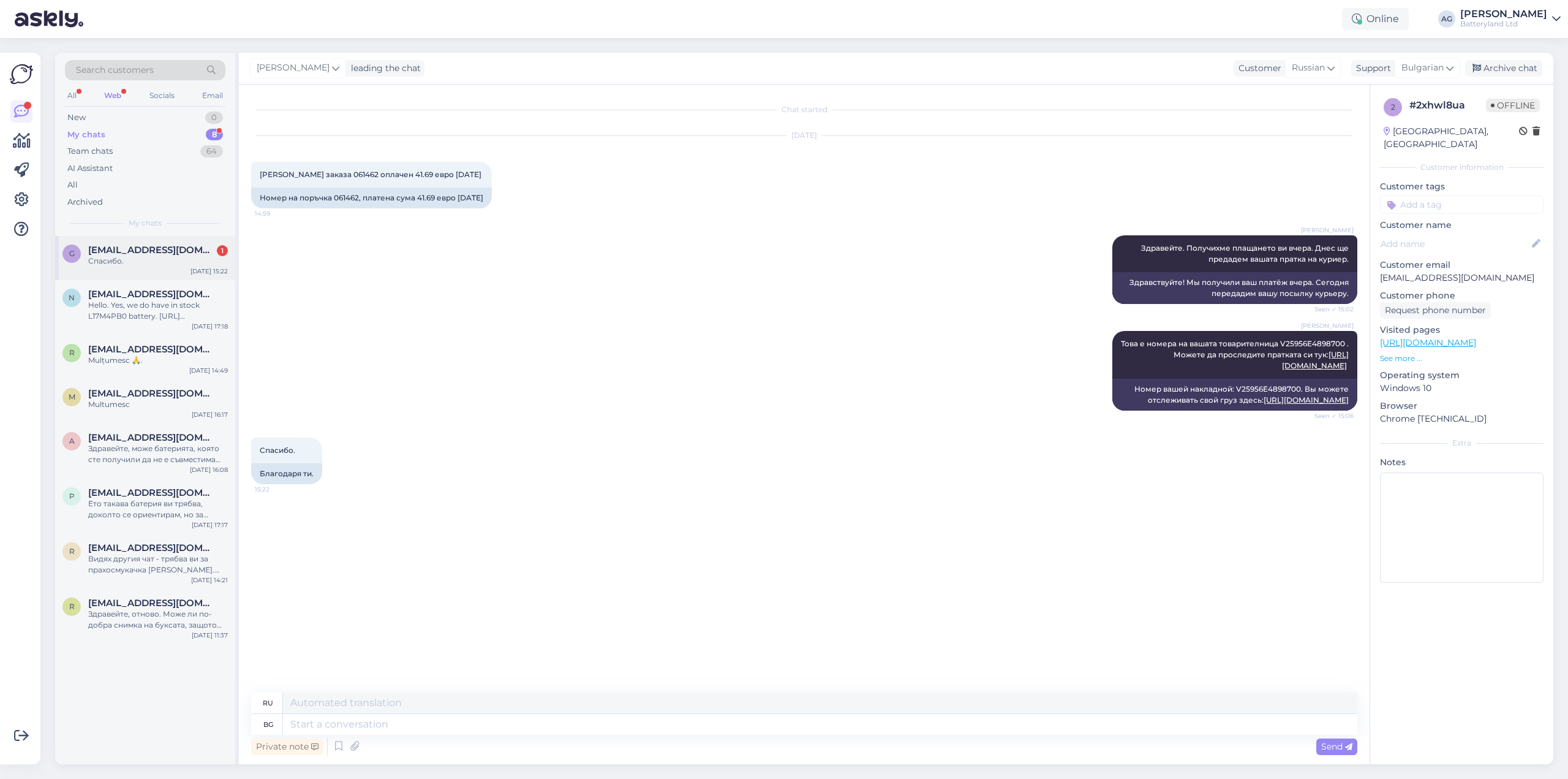
click at [130, 249] on span "[EMAIL_ADDRESS][DOMAIN_NAME]" at bounding box center [151, 250] width 127 height 11
click at [1515, 63] on div "Archive chat" at bounding box center [1503, 69] width 77 height 17
